Goal: Transaction & Acquisition: Purchase product/service

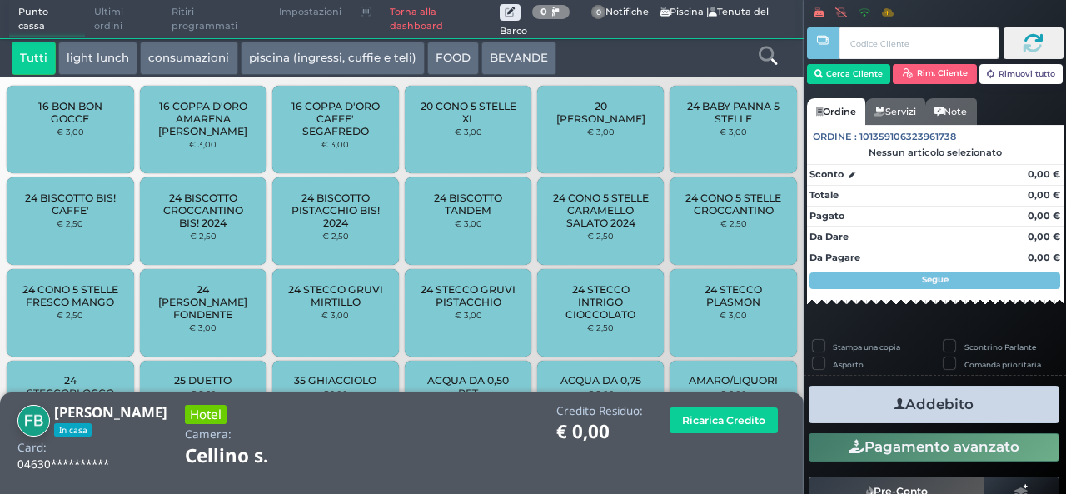
click at [357, 56] on button "piscina (ingressi, cuffie e teli)" at bounding box center [333, 58] width 184 height 33
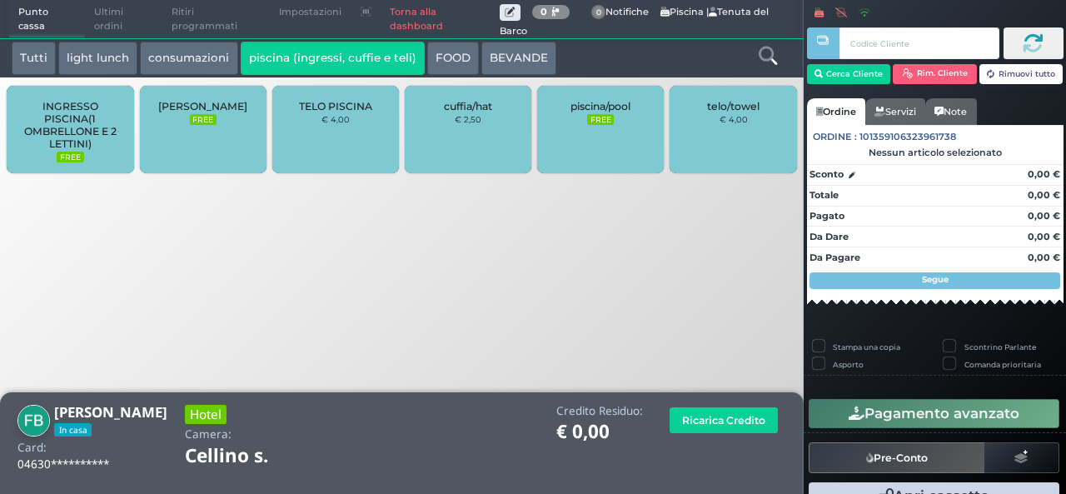
click at [333, 135] on div "TELO PISCINA € 4,00" at bounding box center [335, 129] width 127 height 87
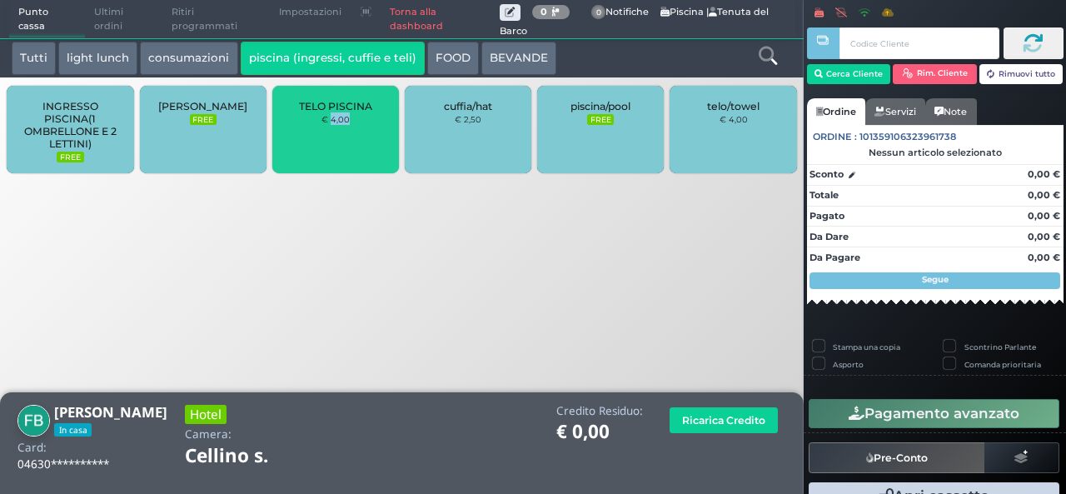
click at [333, 135] on div "TELO PISCINA € 4,00" at bounding box center [335, 129] width 127 height 87
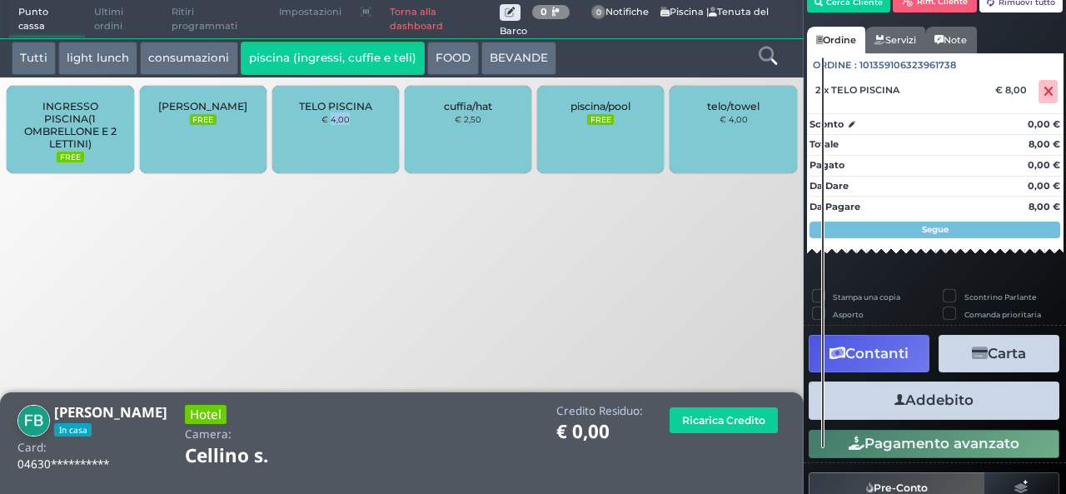
scroll to position [102, 0]
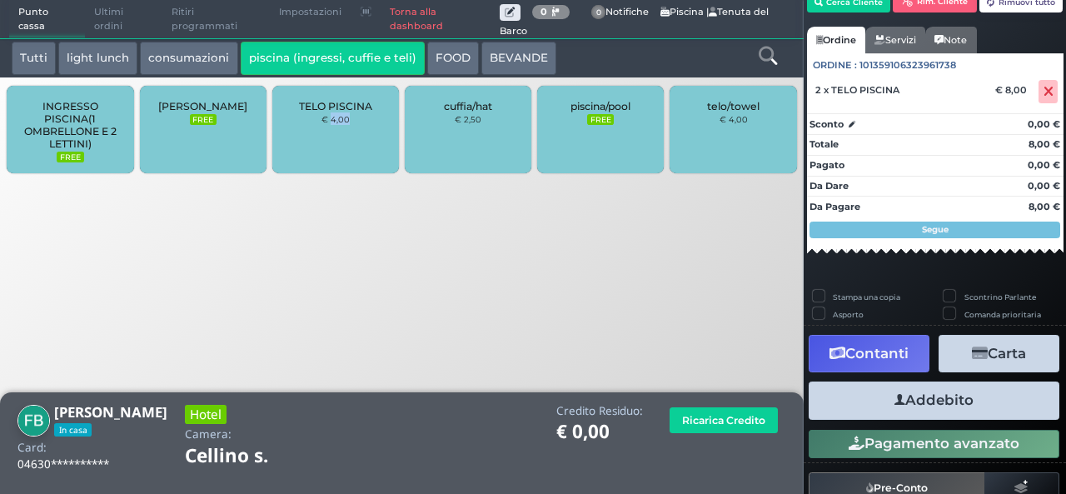
click at [923, 402] on button "Addebito" at bounding box center [934, 399] width 251 height 37
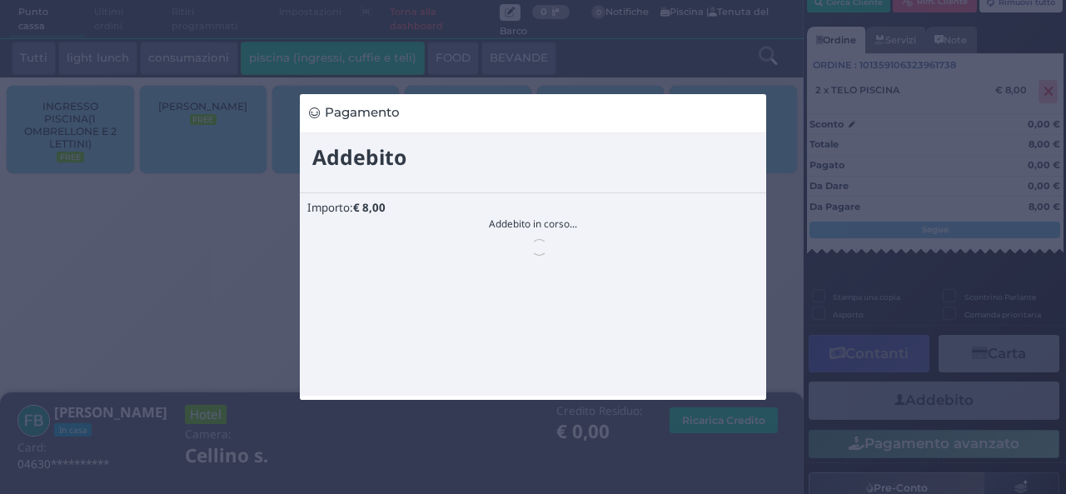
scroll to position [0, 0]
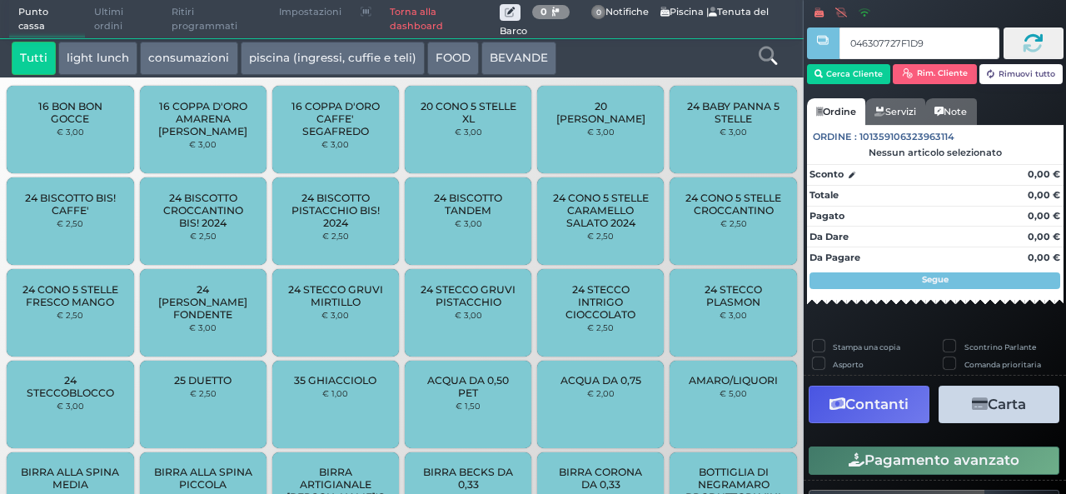
type input "046307727F1D94"
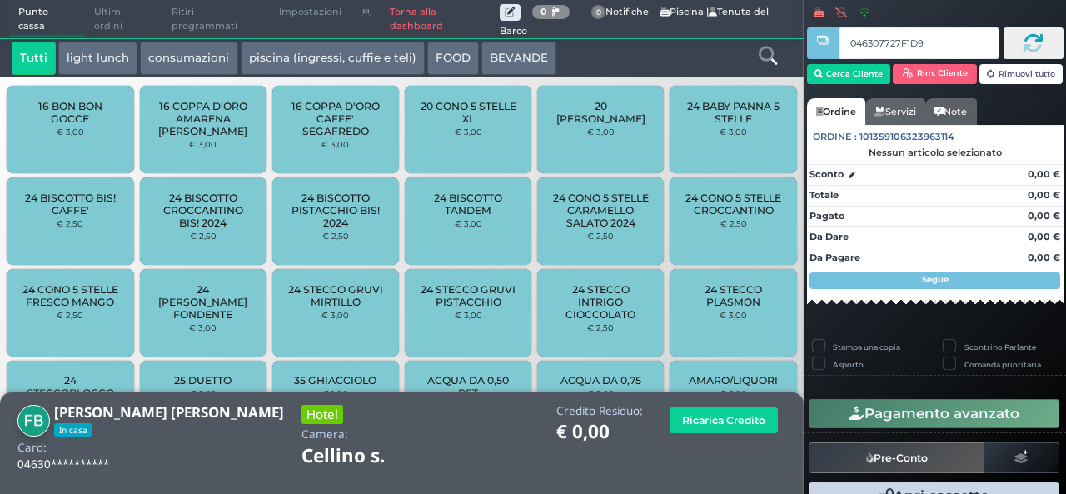
type input "046307727F1D94"
click at [382, 49] on button "piscina (ingressi, cuffie e teli)" at bounding box center [333, 58] width 184 height 33
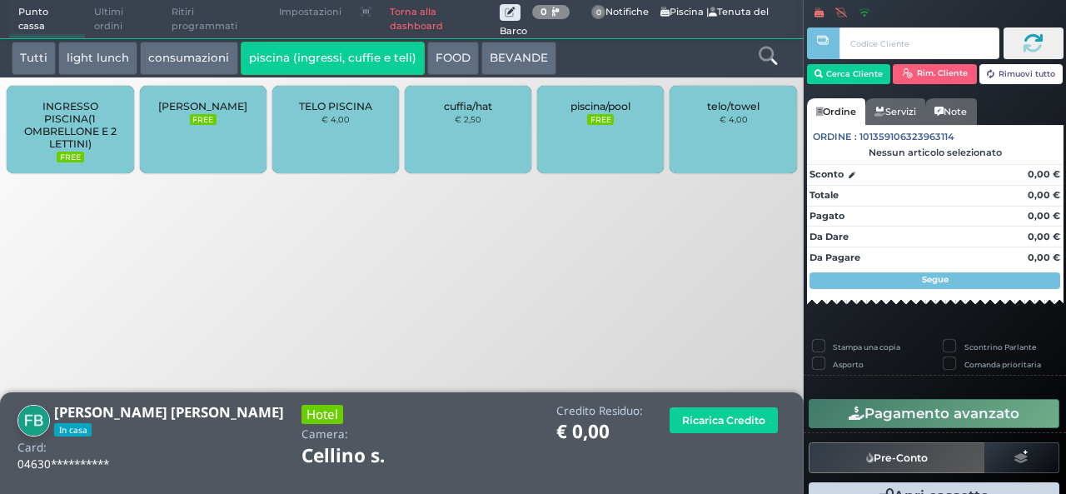
click at [460, 122] on small "€ 2,50" at bounding box center [468, 119] width 27 height 10
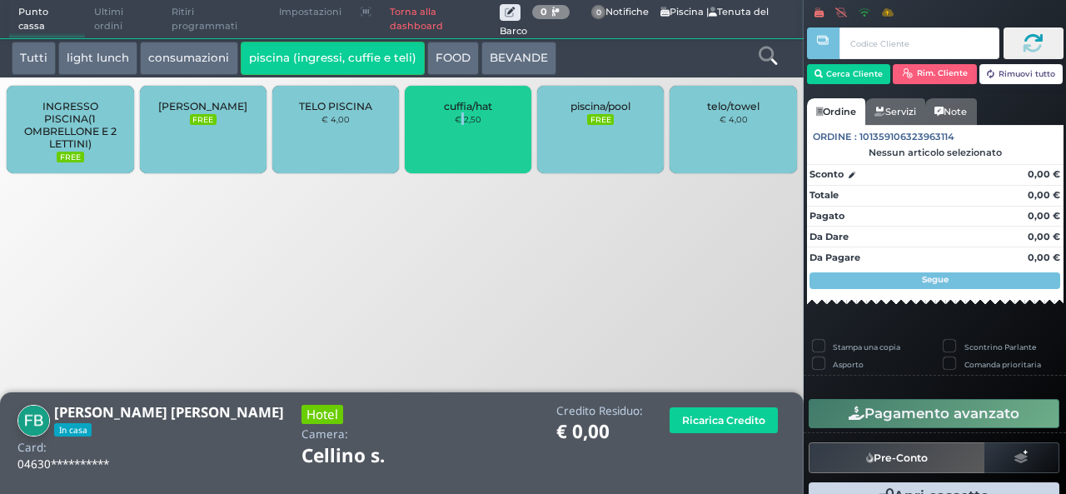
click at [460, 122] on small "€ 2,50" at bounding box center [468, 119] width 27 height 10
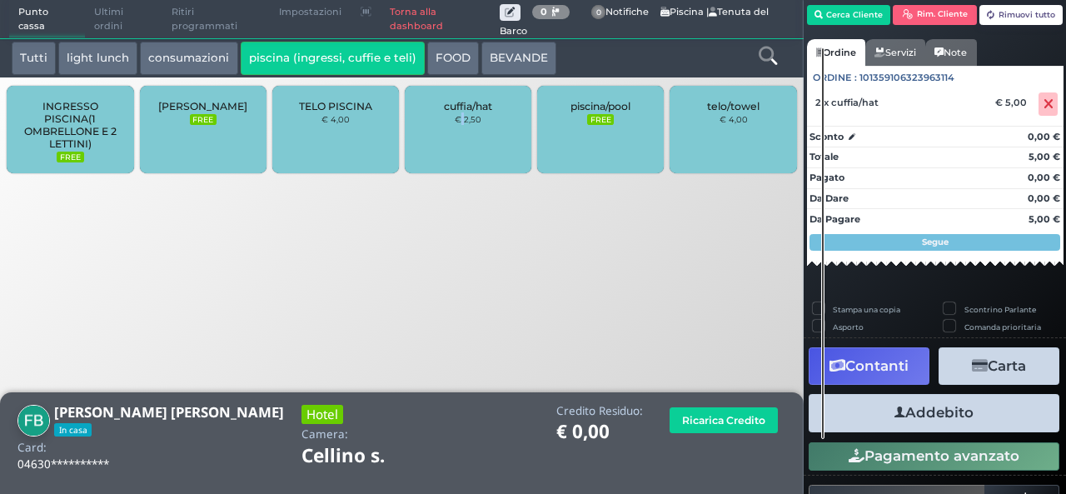
scroll to position [85, 0]
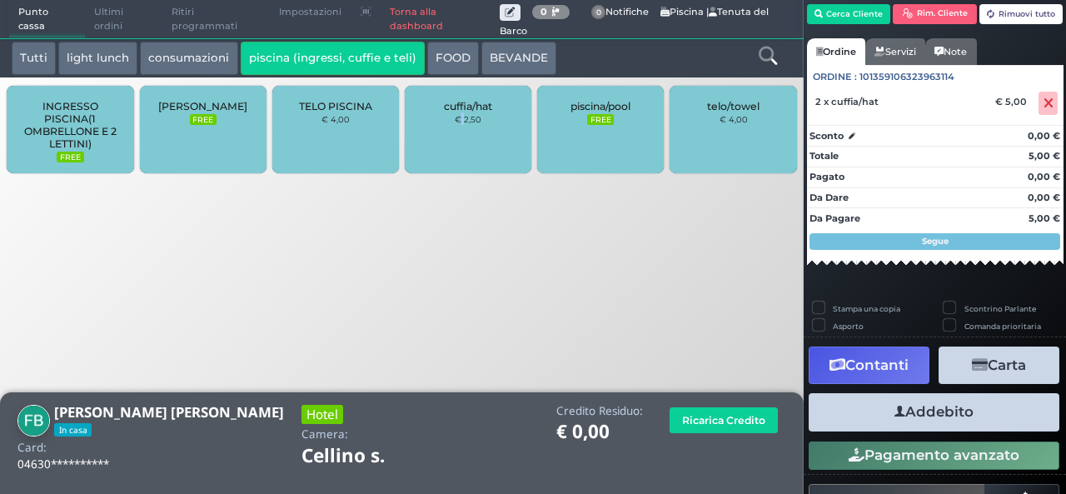
click at [895, 409] on icon "button" at bounding box center [899, 411] width 11 height 17
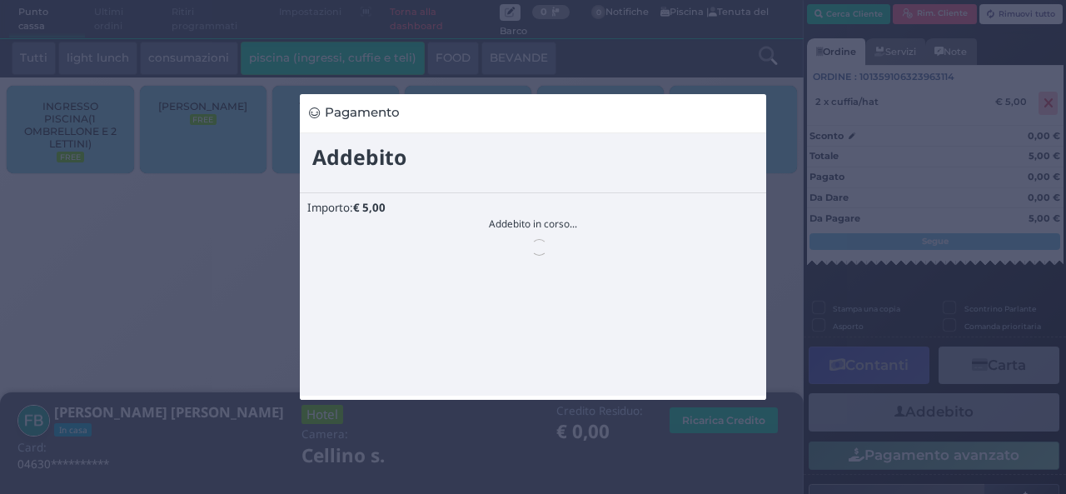
scroll to position [0, 0]
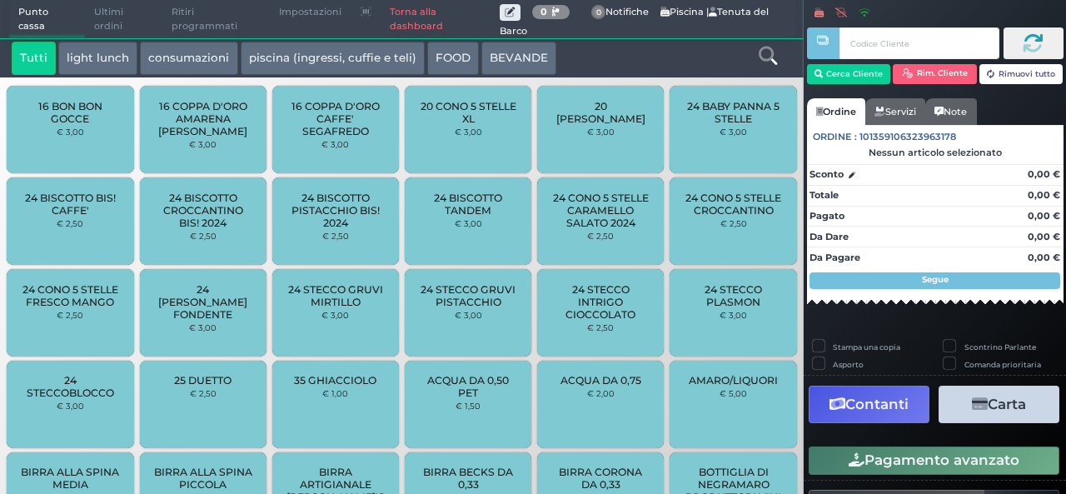
click at [895, 409] on button "Contanti" at bounding box center [869, 404] width 121 height 37
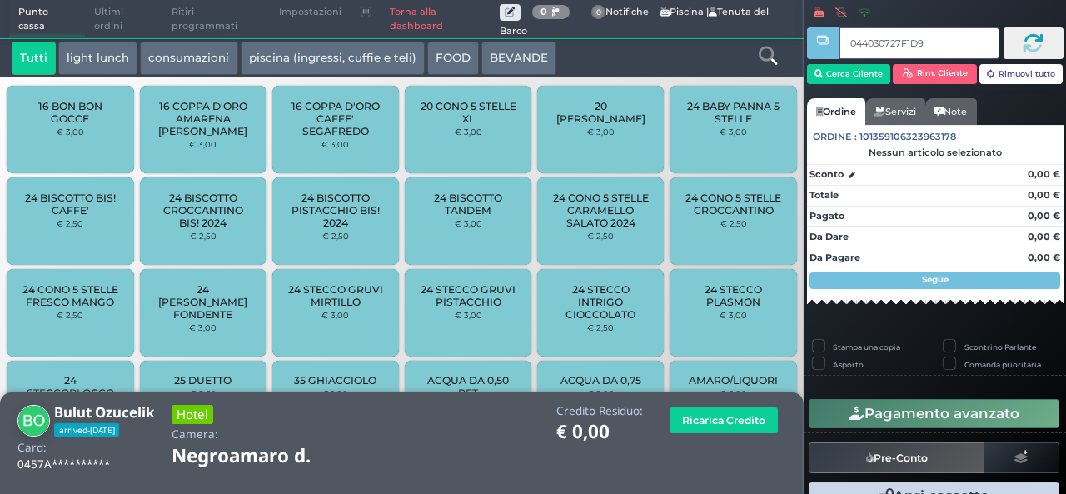
type input "044030727F1D95"
